Goal: Information Seeking & Learning: Check status

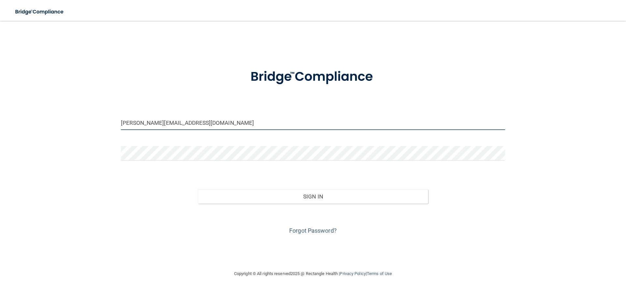
drag, startPoint x: 184, startPoint y: 124, endPoint x: 114, endPoint y: 119, distance: 71.0
click at [114, 119] on div "[PERSON_NAME][EMAIL_ADDRESS][DOMAIN_NAME] Invalid email/password. You don't hav…" at bounding box center [313, 145] width 600 height 236
click at [198, 124] on input "billing@boultonorhto.comcom" at bounding box center [313, 122] width 384 height 15
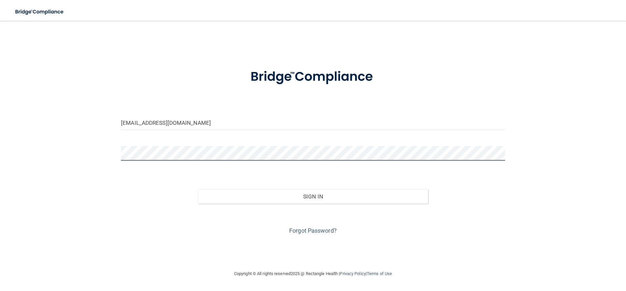
click at [119, 158] on div at bounding box center [313, 156] width 394 height 20
click at [198, 190] on button "Sign In" at bounding box center [313, 197] width 231 height 14
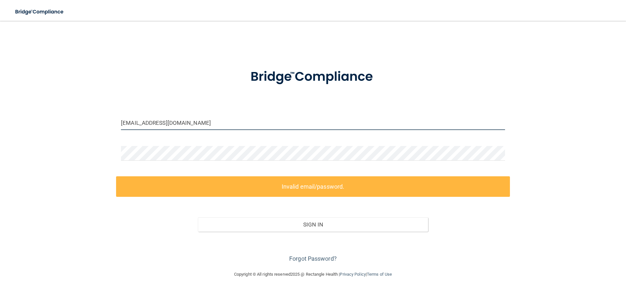
click at [169, 123] on input "billing@boultonorhto.com" at bounding box center [313, 122] width 384 height 15
click at [170, 123] on input "billing@boultonorhto.com" at bounding box center [313, 122] width 384 height 15
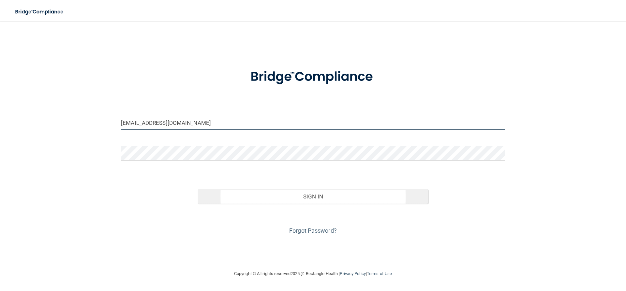
type input "[EMAIL_ADDRESS][DOMAIN_NAME]"
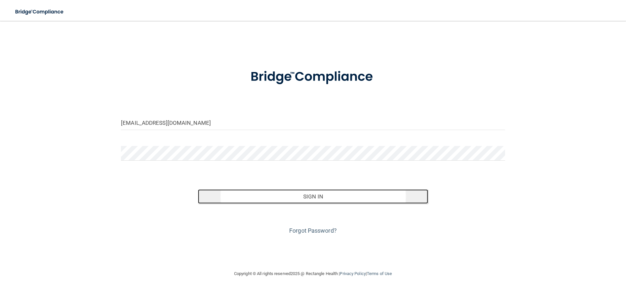
click at [247, 197] on button "Sign In" at bounding box center [313, 197] width 231 height 14
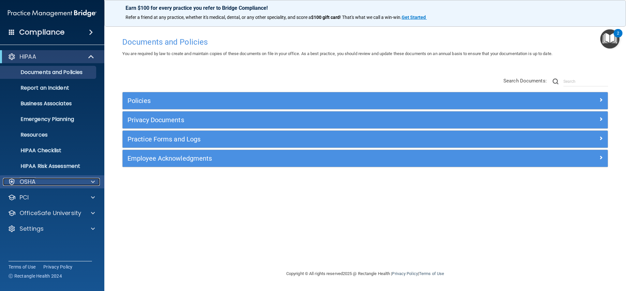
click at [92, 183] on span at bounding box center [93, 182] width 4 height 8
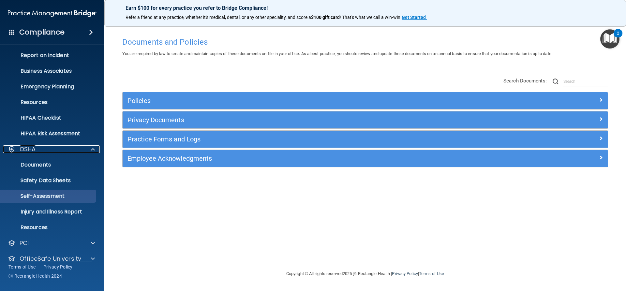
scroll to position [58, 0]
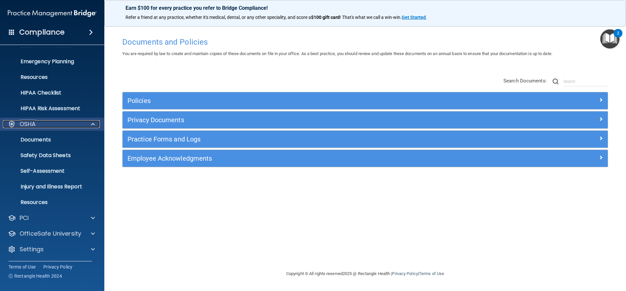
click at [86, 127] on div at bounding box center [92, 124] width 16 height 8
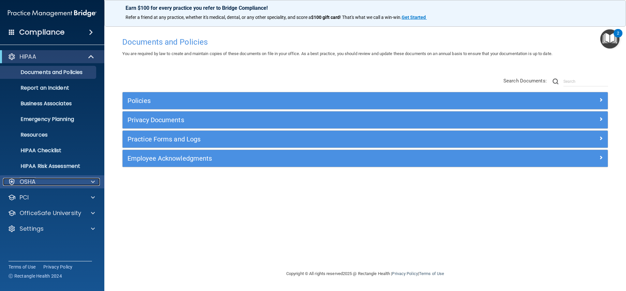
scroll to position [0, 0]
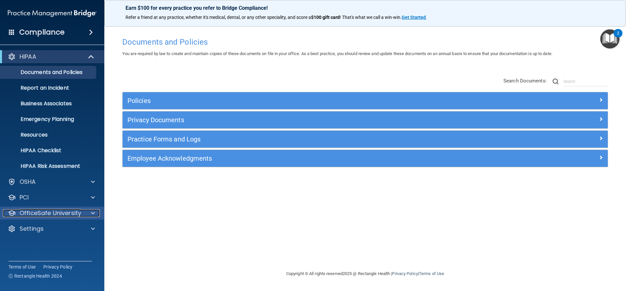
click at [91, 212] on span at bounding box center [93, 213] width 4 height 8
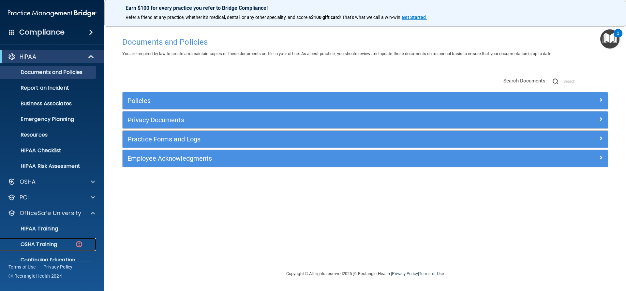
click at [79, 243] on img at bounding box center [79, 244] width 8 height 8
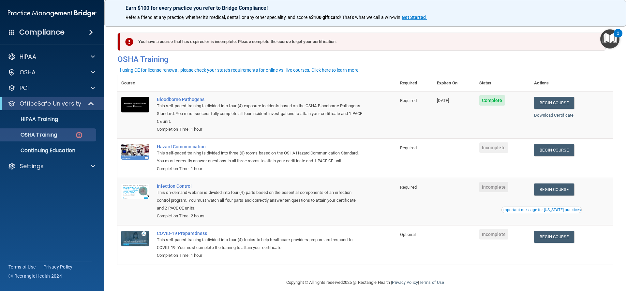
click at [506, 265] on td "Incomplete" at bounding box center [503, 244] width 55 height 39
click at [510, 59] on h4 "OSHA Training" at bounding box center [365, 59] width 496 height 9
click at [91, 165] on span at bounding box center [93, 166] width 4 height 8
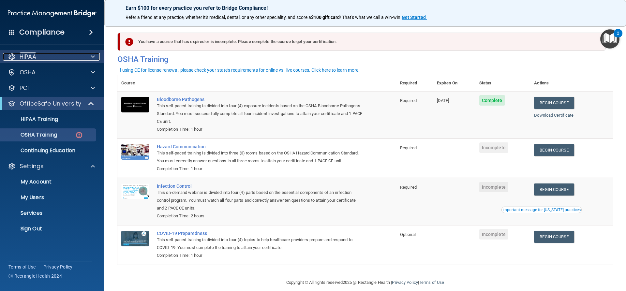
click at [93, 59] on span at bounding box center [93, 57] width 4 height 8
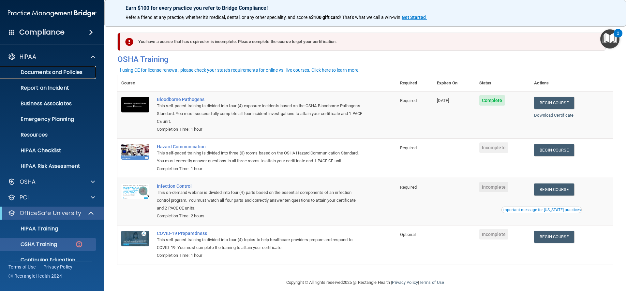
click at [68, 71] on p "Documents and Policies" at bounding box center [48, 72] width 89 height 7
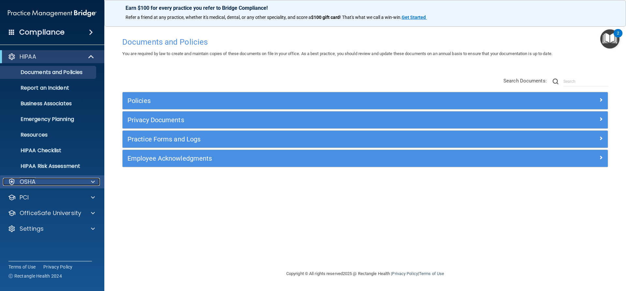
click at [91, 183] on div at bounding box center [92, 182] width 16 height 8
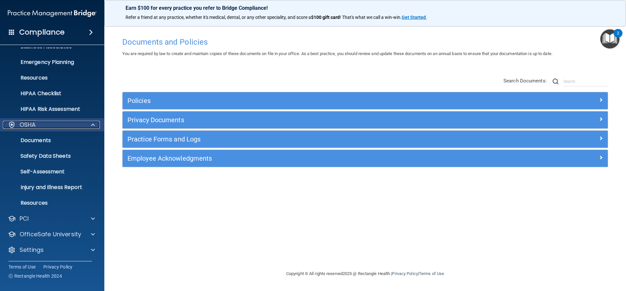
scroll to position [58, 0]
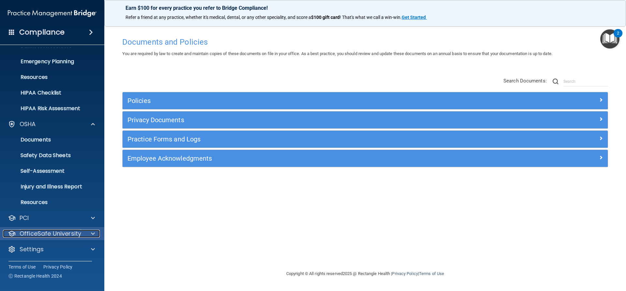
click at [73, 231] on p "OfficeSafe University" at bounding box center [51, 234] width 62 height 8
click at [88, 234] on div at bounding box center [92, 234] width 16 height 8
click at [89, 233] on div at bounding box center [92, 234] width 16 height 8
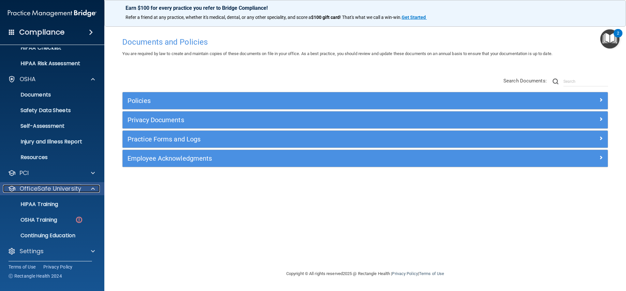
scroll to position [105, 0]
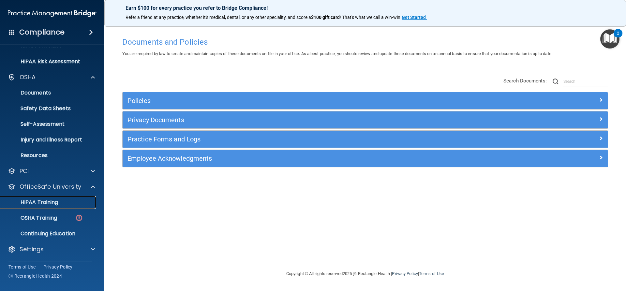
click at [53, 205] on p "HIPAA Training" at bounding box center [31, 202] width 54 height 7
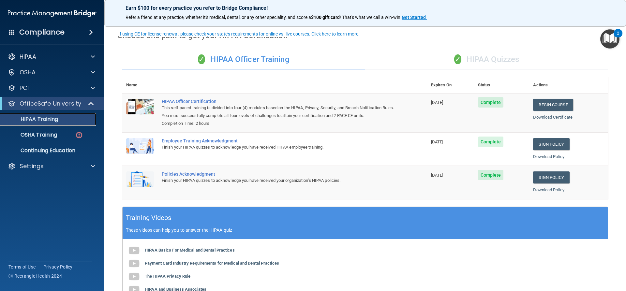
scroll to position [33, 0]
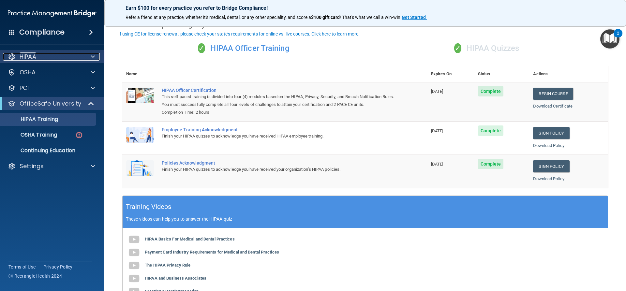
click at [92, 57] on span at bounding box center [93, 57] width 4 height 8
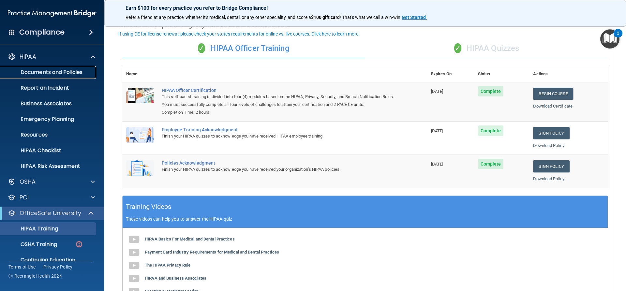
click at [73, 72] on p "Documents and Policies" at bounding box center [48, 72] width 89 height 7
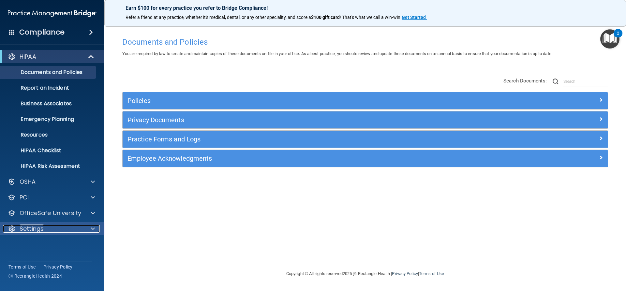
click at [93, 227] on span at bounding box center [93, 229] width 4 height 8
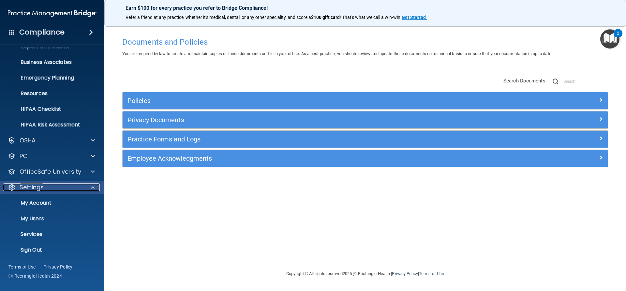
scroll to position [42, 0]
click at [46, 204] on p "My Account" at bounding box center [48, 202] width 89 height 7
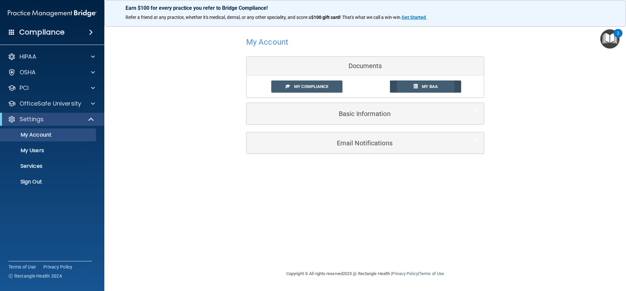
click at [410, 86] on link "My BAA" at bounding box center [425, 87] width 71 height 12
click at [294, 84] on link "My Compliance" at bounding box center [306, 87] width 71 height 12
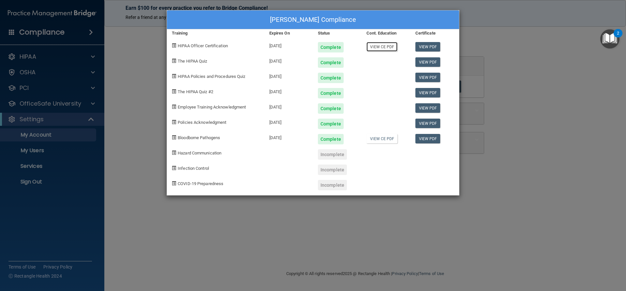
click at [382, 48] on link "View CE PDF" at bounding box center [382, 46] width 31 height 9
click at [96, 102] on div "Sophia Shyne's Compliance Training Expires On Status Cont. Education Certificat…" at bounding box center [313, 145] width 626 height 291
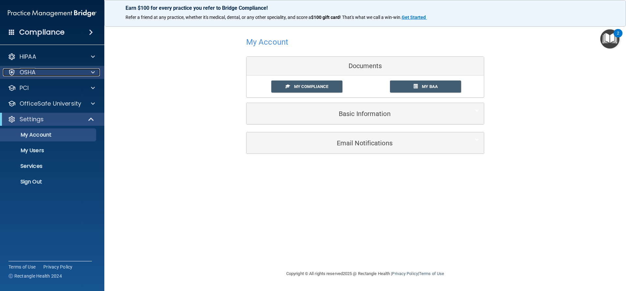
click at [94, 73] on span at bounding box center [93, 73] width 4 height 8
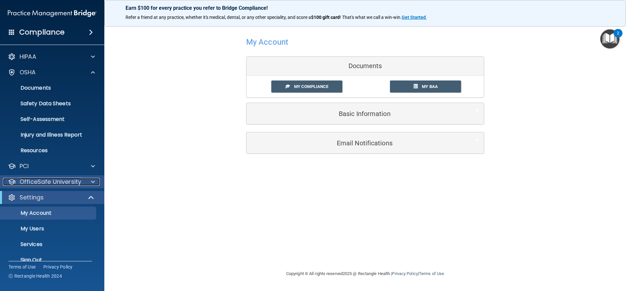
click at [93, 182] on span at bounding box center [93, 182] width 4 height 8
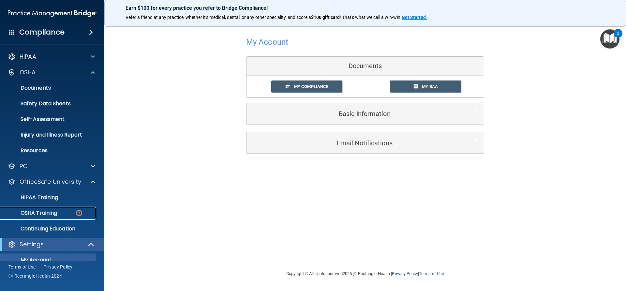
click at [56, 213] on p "OSHA Training" at bounding box center [30, 213] width 53 height 7
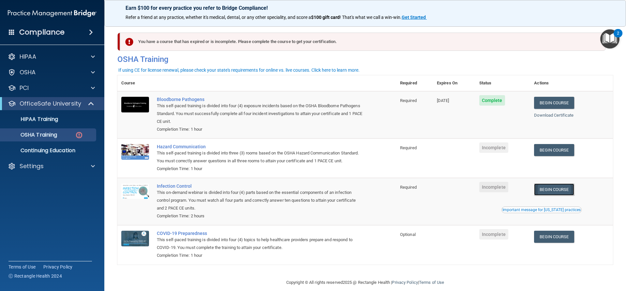
click at [543, 196] on link "Begin Course" at bounding box center [554, 190] width 40 height 12
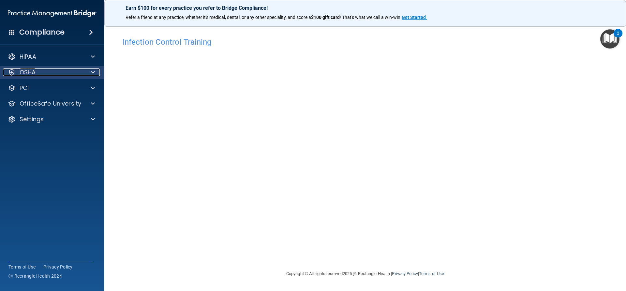
click at [89, 72] on div at bounding box center [92, 73] width 16 height 8
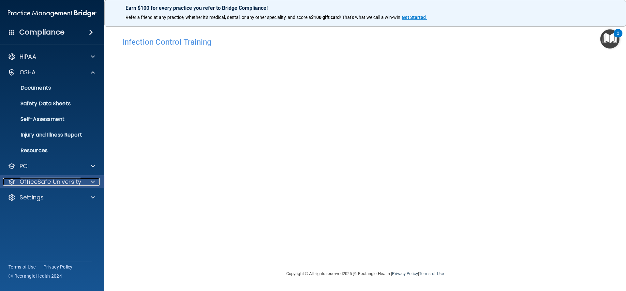
click at [93, 183] on span at bounding box center [93, 182] width 4 height 8
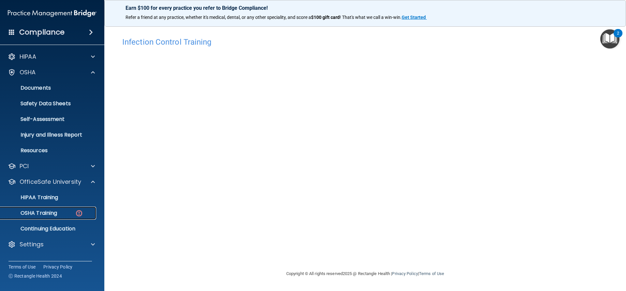
click at [53, 214] on p "OSHA Training" at bounding box center [30, 213] width 53 height 7
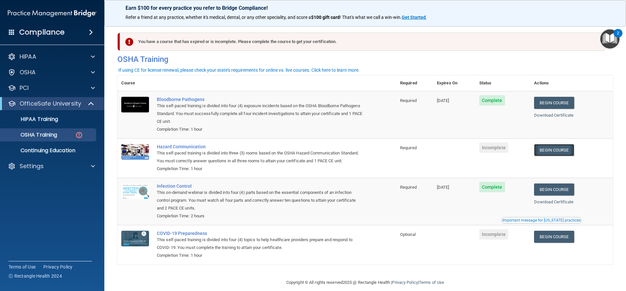
click at [556, 152] on link "Begin Course" at bounding box center [554, 150] width 40 height 12
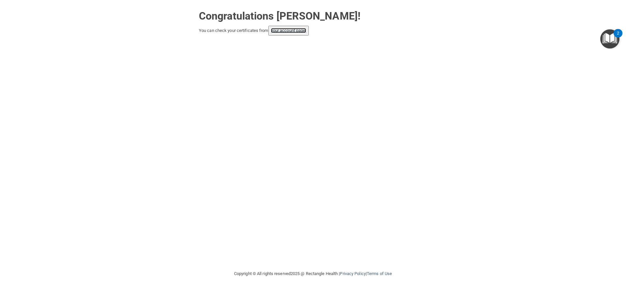
click at [283, 32] on link "your account page!" at bounding box center [289, 30] width 36 height 5
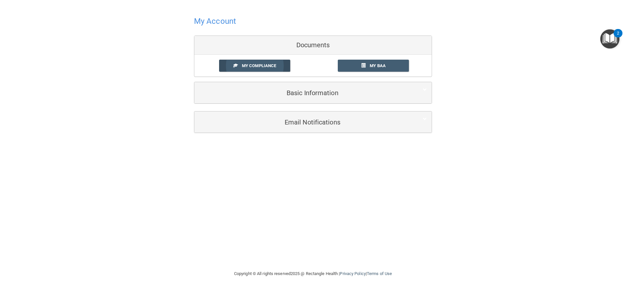
click at [258, 68] on span "My Compliance" at bounding box center [259, 65] width 34 height 5
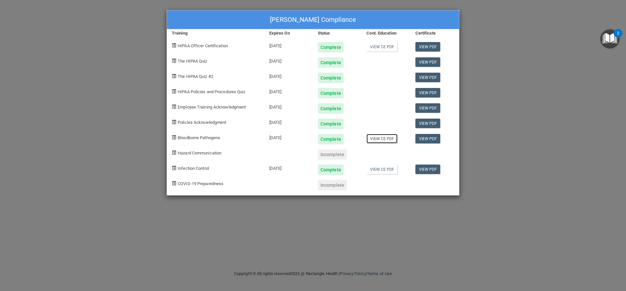
click at [383, 139] on link "View CE PDF" at bounding box center [382, 138] width 31 height 9
click at [457, 198] on div "Sophia Shyne's Compliance Training Expires On Status Cont. Education Certificat…" at bounding box center [313, 145] width 626 height 291
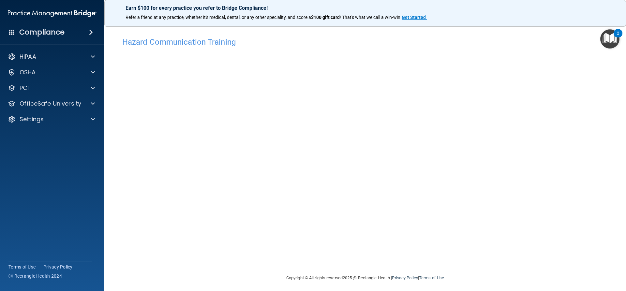
scroll to position [3, 0]
click at [528, 169] on div "Hazard Communication Training This course doesn’t expire until . Are you sure y…" at bounding box center [365, 151] width 496 height 240
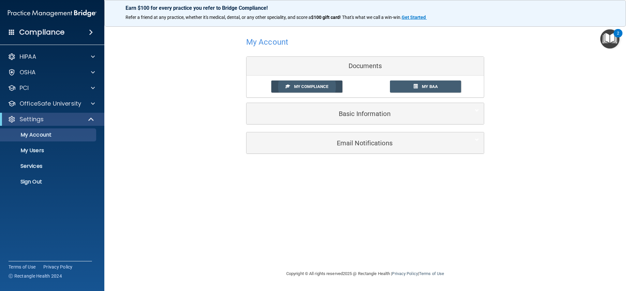
click at [293, 88] on link "My Compliance" at bounding box center [306, 87] width 71 height 12
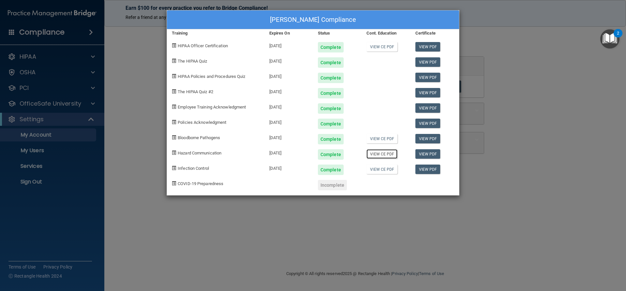
click at [385, 154] on link "View CE PDF" at bounding box center [382, 153] width 31 height 9
click at [383, 168] on link "View CE PDF" at bounding box center [382, 169] width 31 height 9
click at [92, 73] on div "Sophia Shyne's Compliance Training Expires On Status Cont. Education Certificat…" at bounding box center [313, 145] width 626 height 291
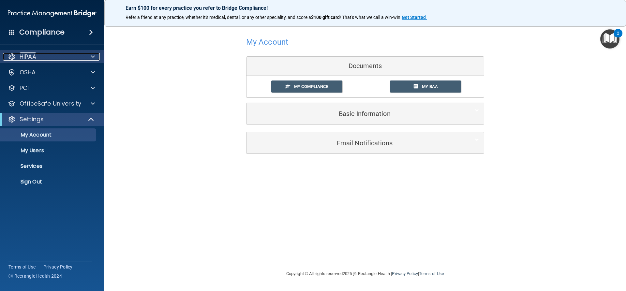
click at [91, 59] on span at bounding box center [93, 57] width 4 height 8
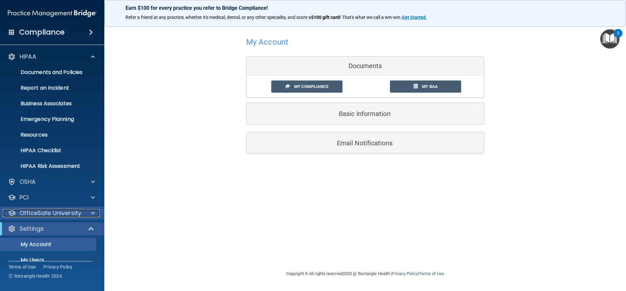
click at [95, 213] on div at bounding box center [92, 213] width 16 height 8
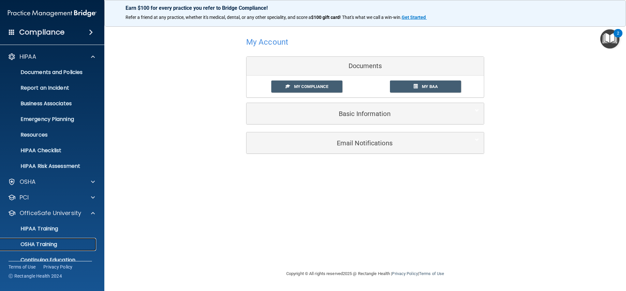
click at [51, 246] on p "OSHA Training" at bounding box center [30, 244] width 53 height 7
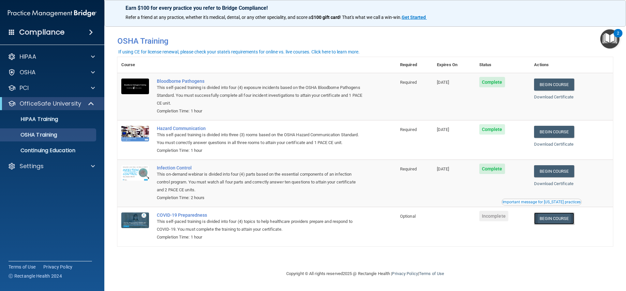
click at [552, 222] on link "Begin Course" at bounding box center [554, 219] width 40 height 12
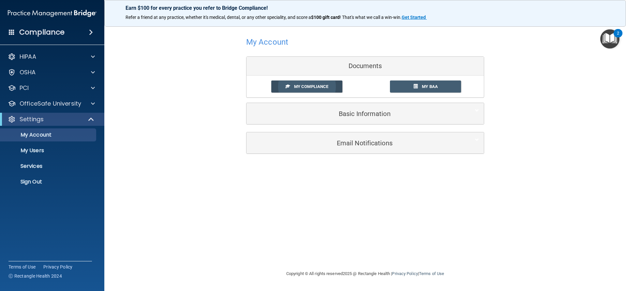
click at [304, 89] on link "My Compliance" at bounding box center [306, 87] width 71 height 12
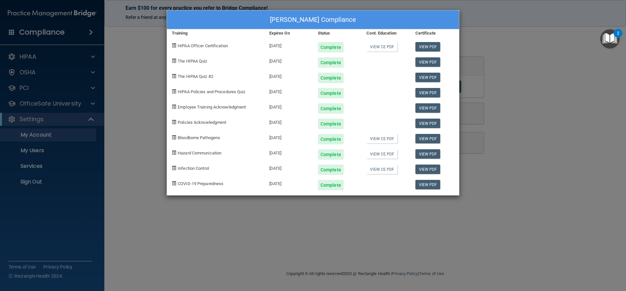
click at [94, 104] on div "[PERSON_NAME] Compliance Training Expires On Status Cont. Education Certificate…" at bounding box center [313, 145] width 626 height 291
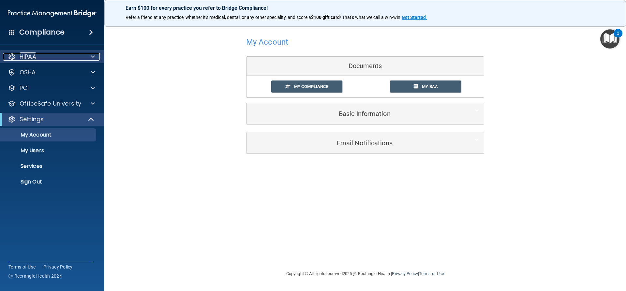
click at [92, 58] on span at bounding box center [93, 57] width 4 height 8
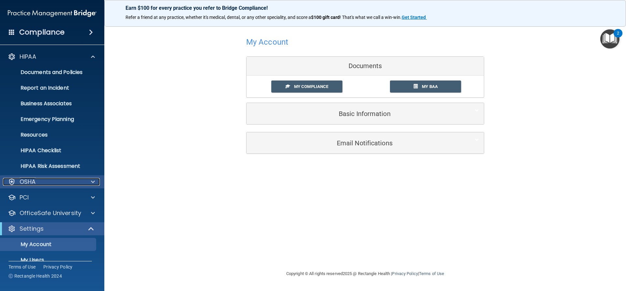
click at [95, 180] on span at bounding box center [93, 182] width 4 height 8
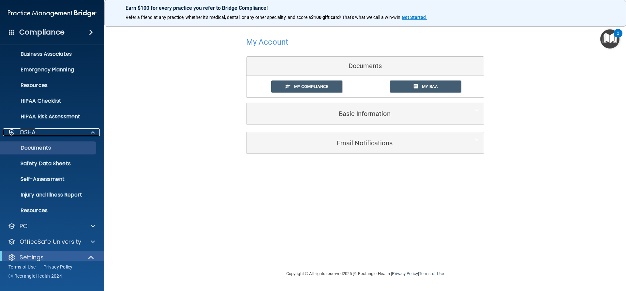
scroll to position [65, 0]
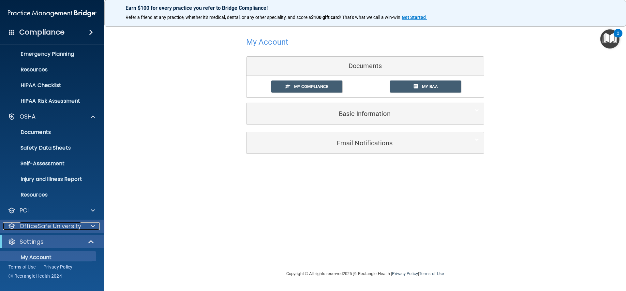
click at [94, 227] on span at bounding box center [93, 226] width 4 height 8
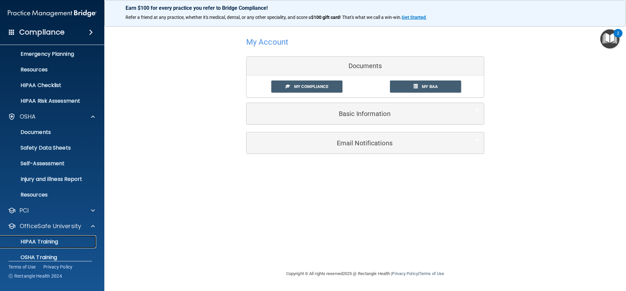
click at [57, 242] on p "HIPAA Training" at bounding box center [31, 242] width 54 height 7
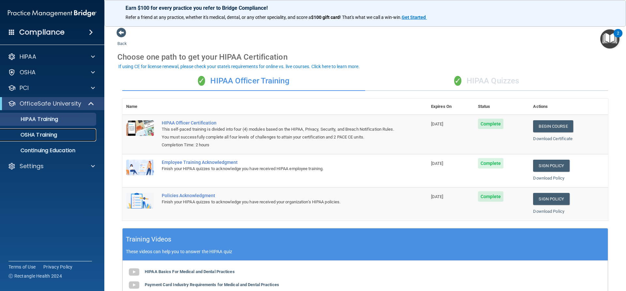
click at [55, 136] on p "OSHA Training" at bounding box center [30, 135] width 53 height 7
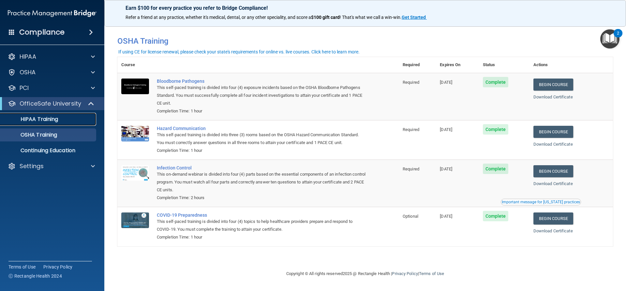
click at [56, 121] on p "HIPAA Training" at bounding box center [31, 119] width 54 height 7
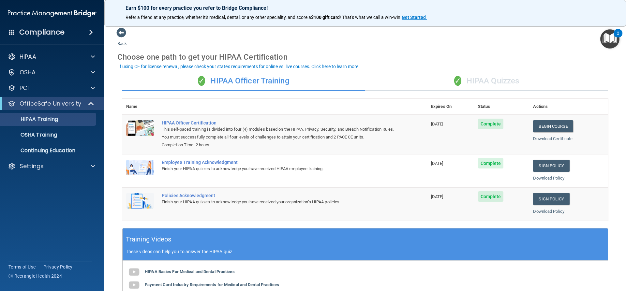
click at [480, 84] on div "✓ HIPAA Quizzes" at bounding box center [486, 81] width 243 height 20
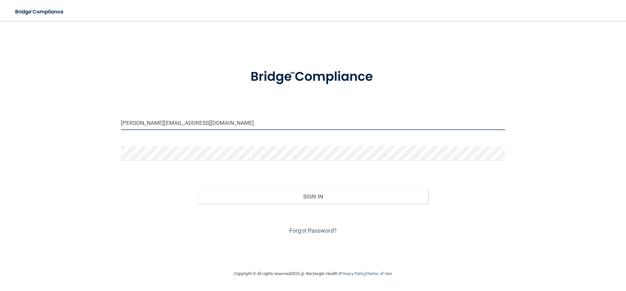
drag, startPoint x: 187, startPoint y: 124, endPoint x: 105, endPoint y: 129, distance: 81.7
click at [105, 129] on div "[PERSON_NAME][EMAIL_ADDRESS][DOMAIN_NAME] Invalid email/password. You don't hav…" at bounding box center [313, 145] width 600 height 236
type input "[EMAIL_ADDRESS][DOMAIN_NAME]"
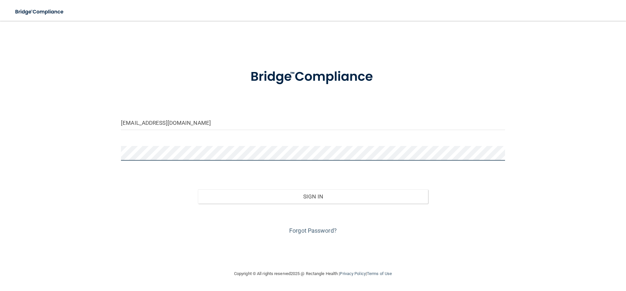
click at [198, 190] on button "Sign In" at bounding box center [313, 197] width 231 height 14
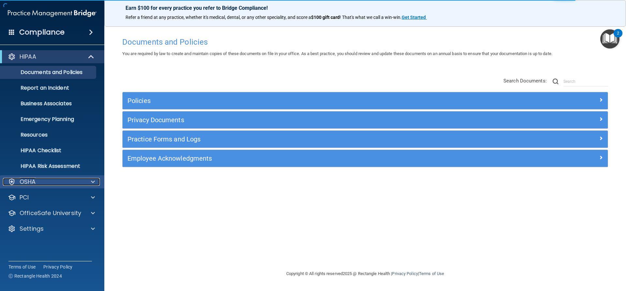
click at [93, 185] on span at bounding box center [93, 182] width 4 height 8
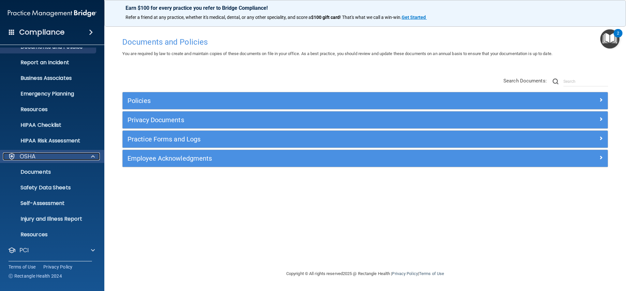
scroll to position [58, 0]
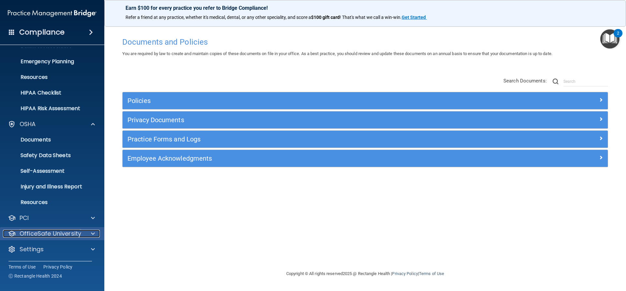
click at [92, 233] on span at bounding box center [93, 234] width 4 height 8
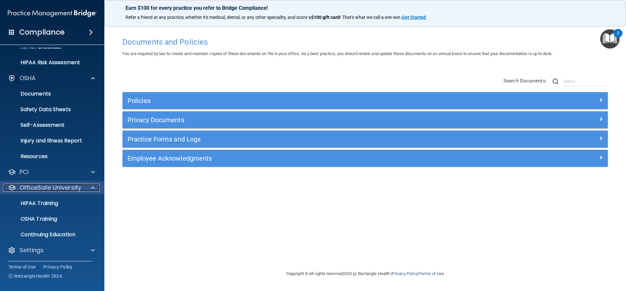
scroll to position [105, 0]
click at [51, 205] on p "HIPAA Training" at bounding box center [31, 202] width 54 height 7
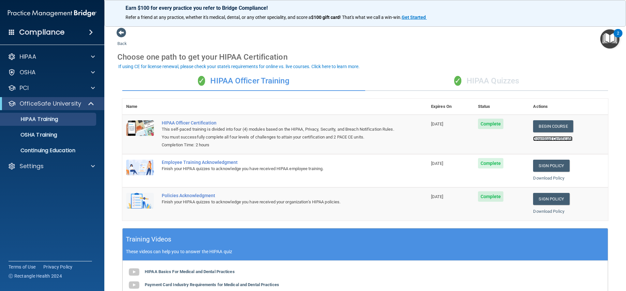
click at [544, 139] on link "Download Certificate" at bounding box center [552, 138] width 39 height 5
click at [86, 135] on div "OSHA Training" at bounding box center [48, 135] width 89 height 7
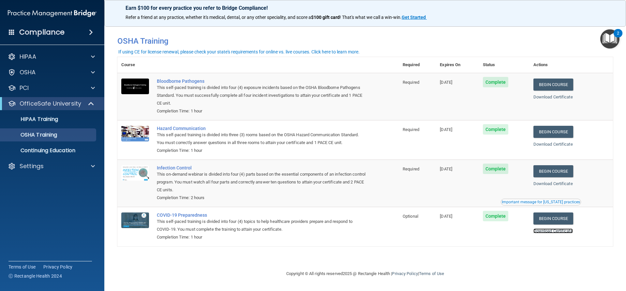
click at [558, 233] on link "Download Certificate" at bounding box center [553, 231] width 39 height 5
click at [94, 167] on span at bounding box center [93, 166] width 4 height 8
click at [47, 183] on p "My Account" at bounding box center [48, 182] width 89 height 7
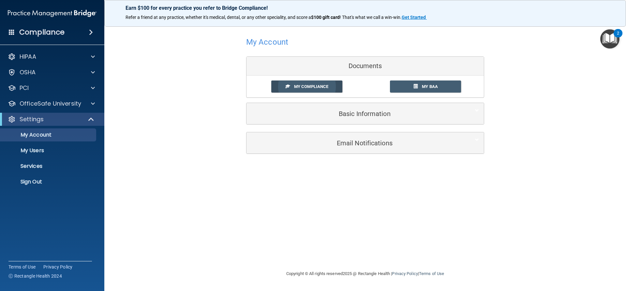
click at [313, 88] on span "My Compliance" at bounding box center [311, 86] width 34 height 5
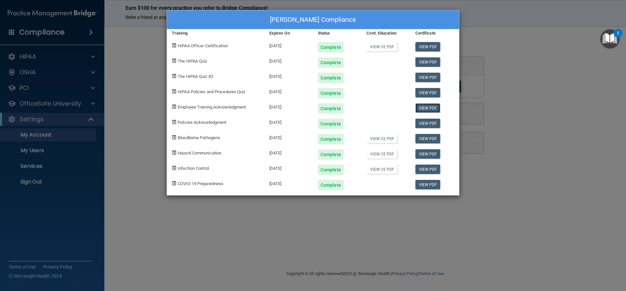
click at [426, 109] on link "View PDF" at bounding box center [428, 107] width 25 height 9
click at [429, 124] on link "View PDF" at bounding box center [428, 123] width 25 height 9
click at [427, 140] on link "View PDF" at bounding box center [428, 138] width 25 height 9
click at [427, 170] on link "View PDF" at bounding box center [428, 169] width 25 height 9
click at [431, 170] on link "View PDF" at bounding box center [428, 169] width 25 height 9
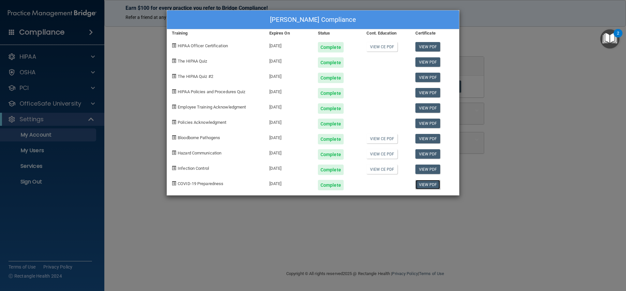
click at [430, 186] on link "View PDF" at bounding box center [428, 184] width 25 height 9
click at [432, 47] on link "View PDF" at bounding box center [428, 46] width 25 height 9
click at [425, 63] on link "View PDF" at bounding box center [428, 61] width 25 height 9
click at [429, 78] on link "View PDF" at bounding box center [428, 77] width 25 height 9
click at [425, 93] on link "View PDF" at bounding box center [428, 92] width 25 height 9
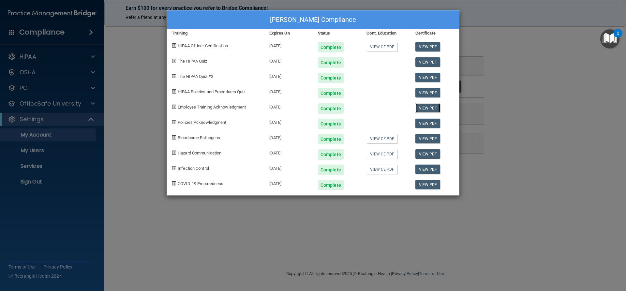
click at [430, 110] on link "View PDF" at bounding box center [428, 107] width 25 height 9
click at [432, 126] on link "View PDF" at bounding box center [428, 123] width 25 height 9
click at [425, 140] on link "View PDF" at bounding box center [428, 138] width 25 height 9
click at [428, 156] on link "View PDF" at bounding box center [428, 153] width 25 height 9
